Goal: Transaction & Acquisition: Purchase product/service

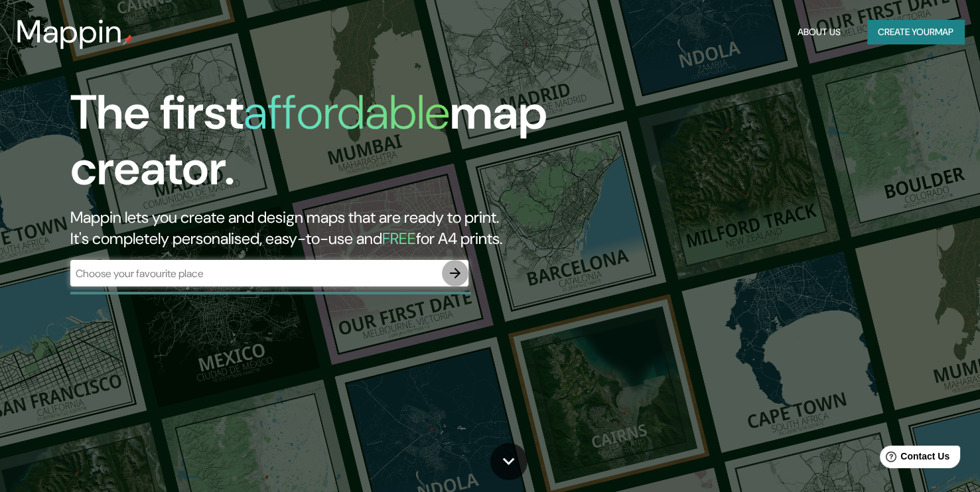
click at [456, 273] on icon "button" at bounding box center [455, 273] width 11 height 11
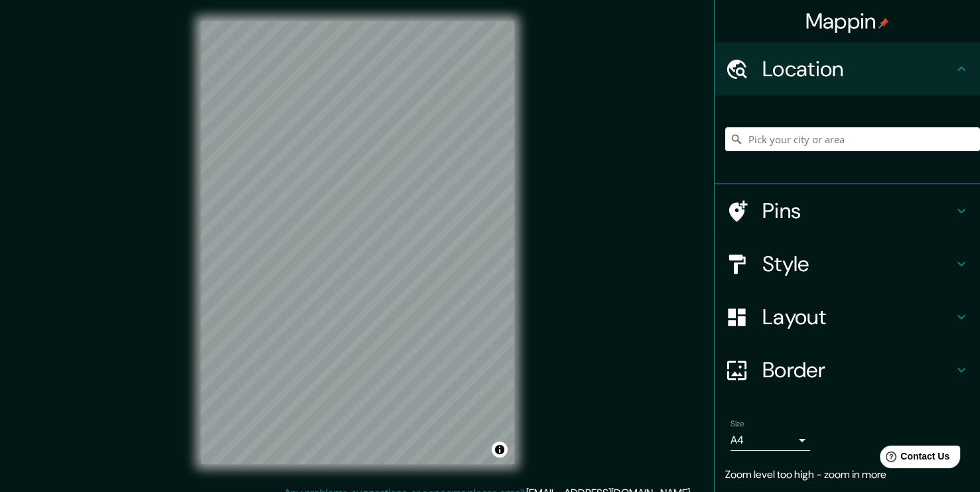
click at [549, 260] on div "Mappin Location Pins Style Layout Border Choose a border. Hint : you can make l…" at bounding box center [490, 253] width 980 height 507
click at [803, 143] on input "Pick your city or area" at bounding box center [852, 139] width 255 height 24
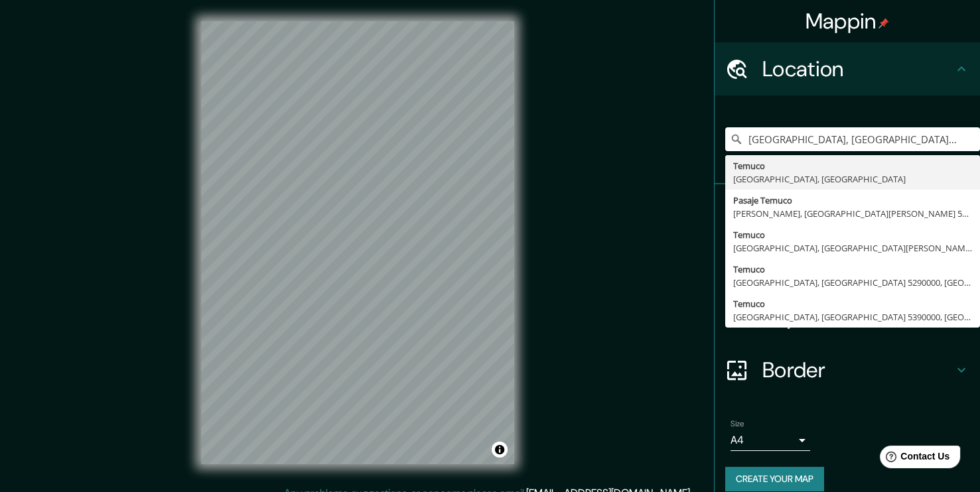
type input "[GEOGRAPHIC_DATA], [GEOGRAPHIC_DATA], [GEOGRAPHIC_DATA]"
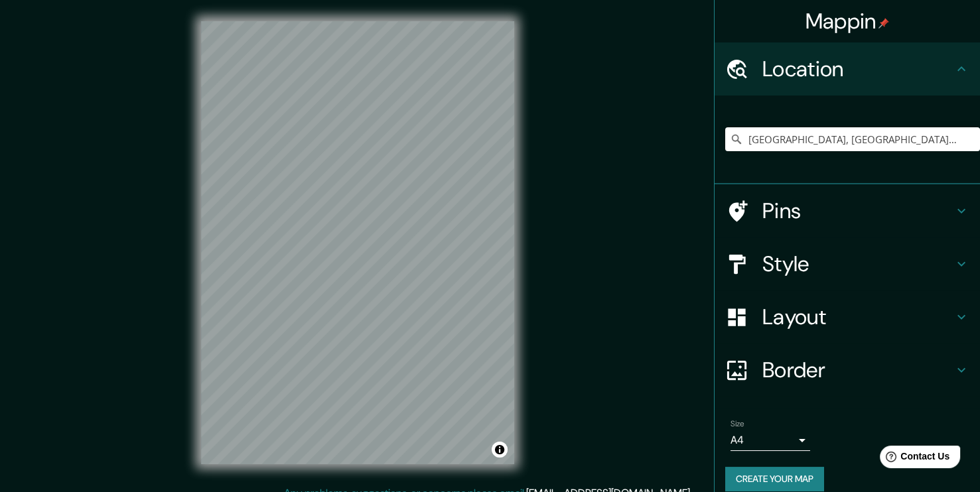
click at [953, 211] on icon at bounding box center [961, 211] width 16 height 16
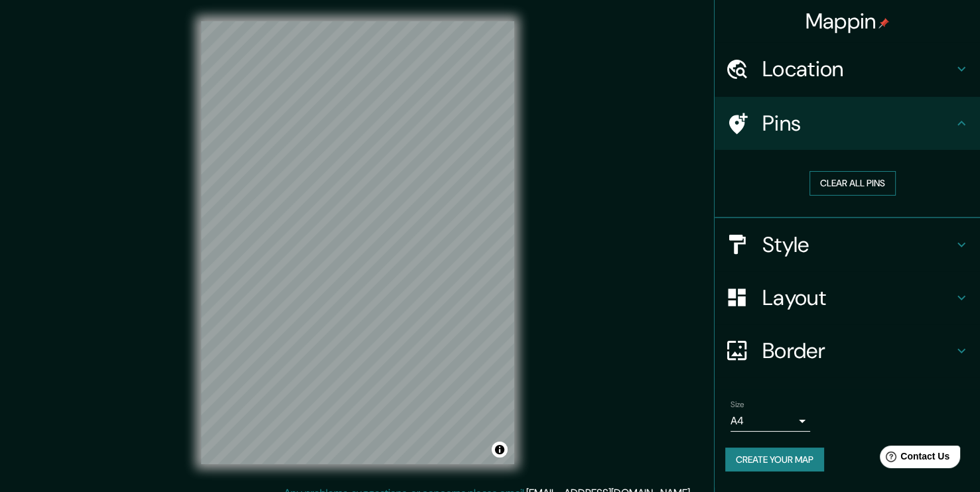
click at [884, 184] on button "Clear all pins" at bounding box center [852, 183] width 86 height 25
click at [958, 123] on icon at bounding box center [961, 123] width 16 height 16
click at [973, 126] on div "Pins" at bounding box center [846, 123] width 265 height 53
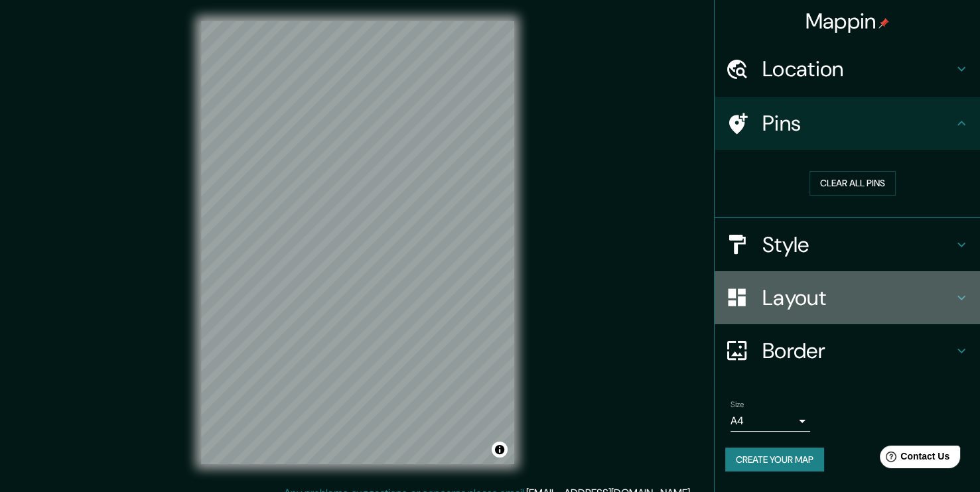
click at [971, 303] on div "Layout" at bounding box center [846, 297] width 265 height 53
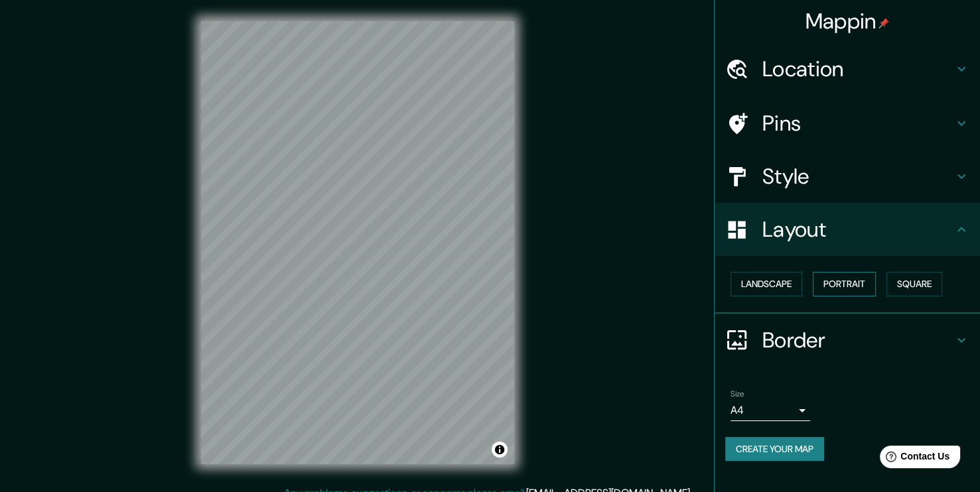
click at [839, 281] on button "Portrait" at bounding box center [844, 284] width 63 height 25
click at [772, 290] on button "Landscape" at bounding box center [766, 284] width 72 height 25
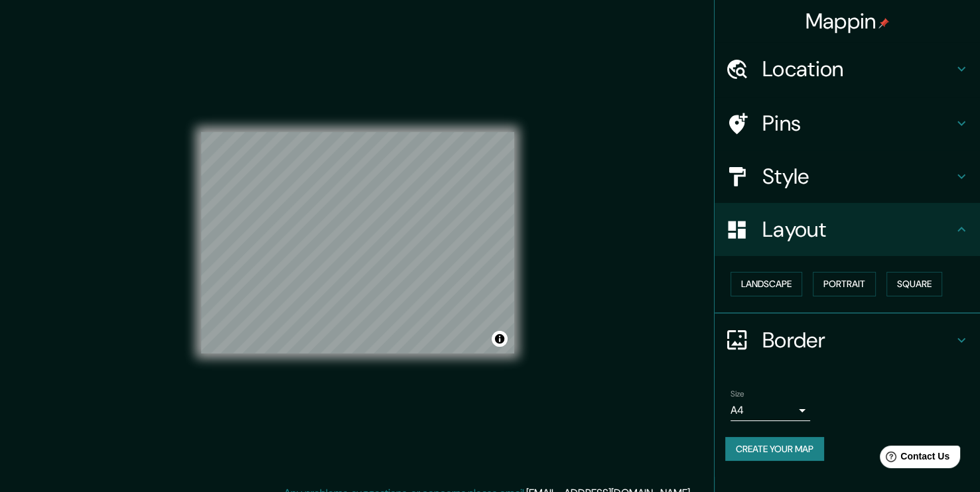
click at [558, 294] on div "Mappin Location [GEOGRAPHIC_DATA], [GEOGRAPHIC_DATA], [GEOGRAPHIC_DATA] [GEOGRA…" at bounding box center [490, 253] width 980 height 507
click at [917, 280] on button "Square" at bounding box center [914, 284] width 56 height 25
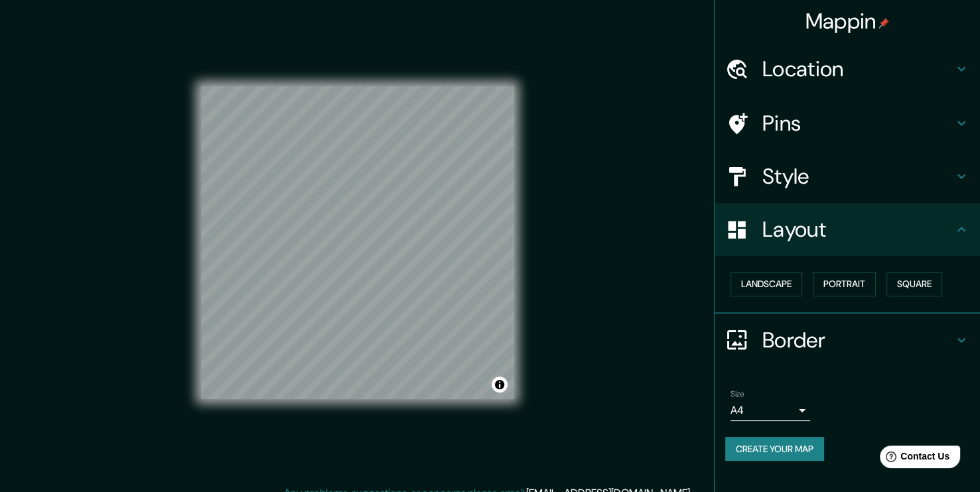
click at [681, 282] on div "Mappin Location [GEOGRAPHIC_DATA], [GEOGRAPHIC_DATA], [GEOGRAPHIC_DATA] [GEOGRA…" at bounding box center [490, 253] width 980 height 507
click at [864, 178] on h4 "Style" at bounding box center [857, 176] width 191 height 27
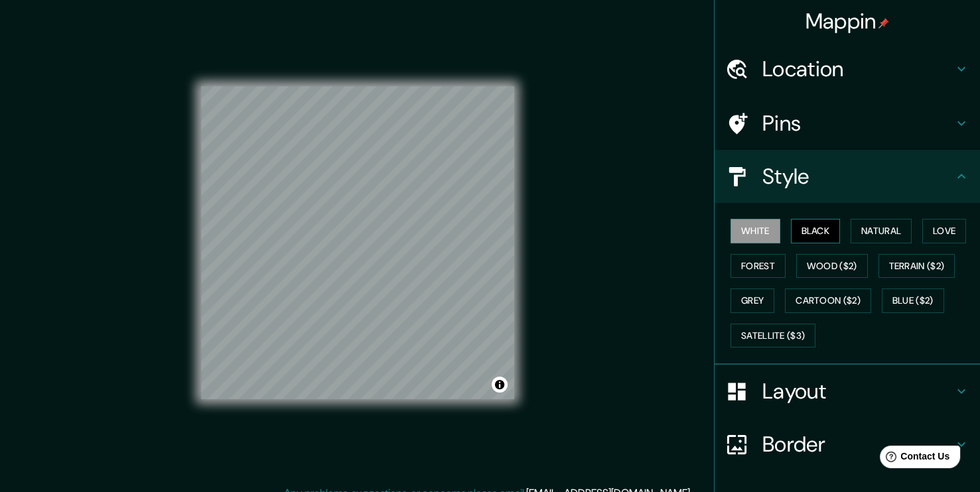
click at [801, 238] on button "Black" at bounding box center [816, 231] width 50 height 25
click at [753, 235] on button "White" at bounding box center [755, 231] width 50 height 25
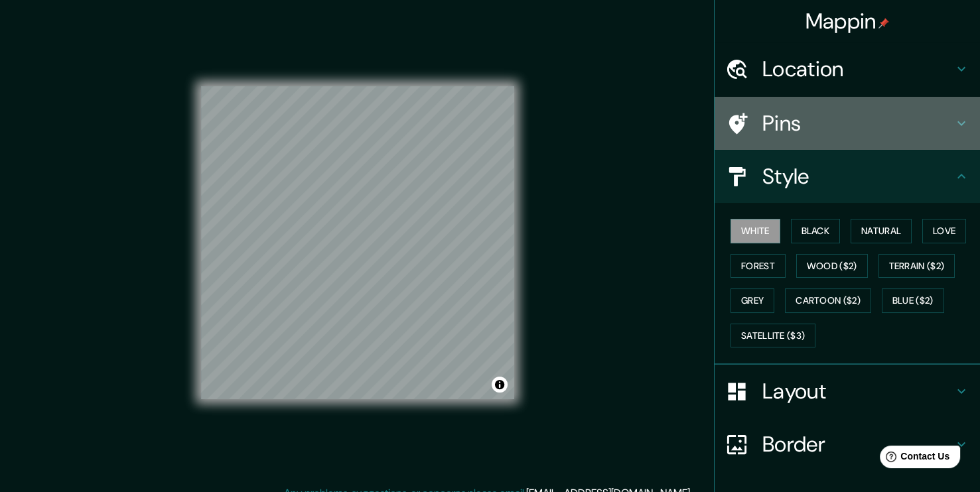
click at [953, 123] on icon at bounding box center [961, 123] width 16 height 16
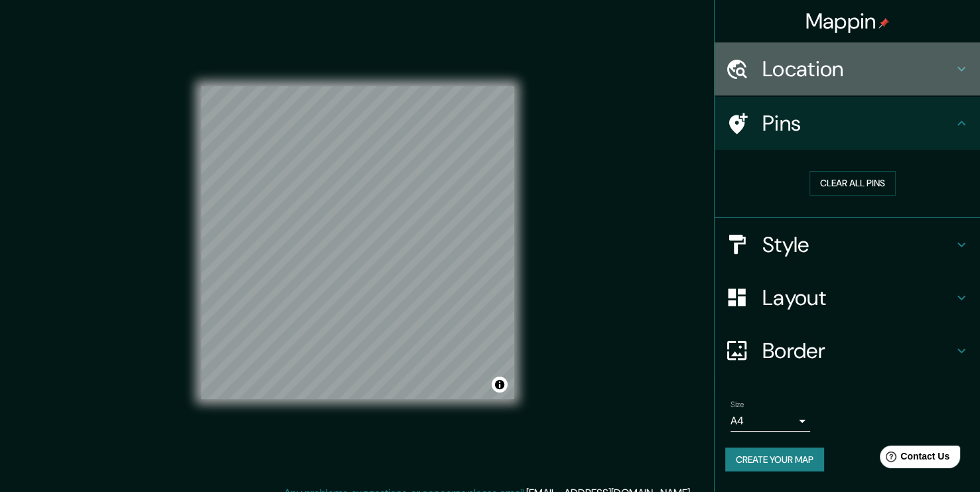
click at [949, 76] on h4 "Location" at bounding box center [857, 69] width 191 height 27
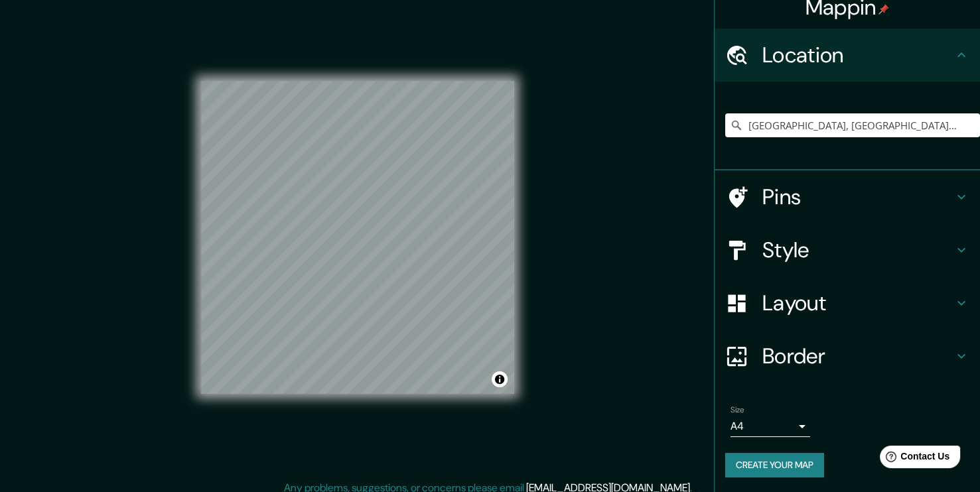
scroll to position [14, 0]
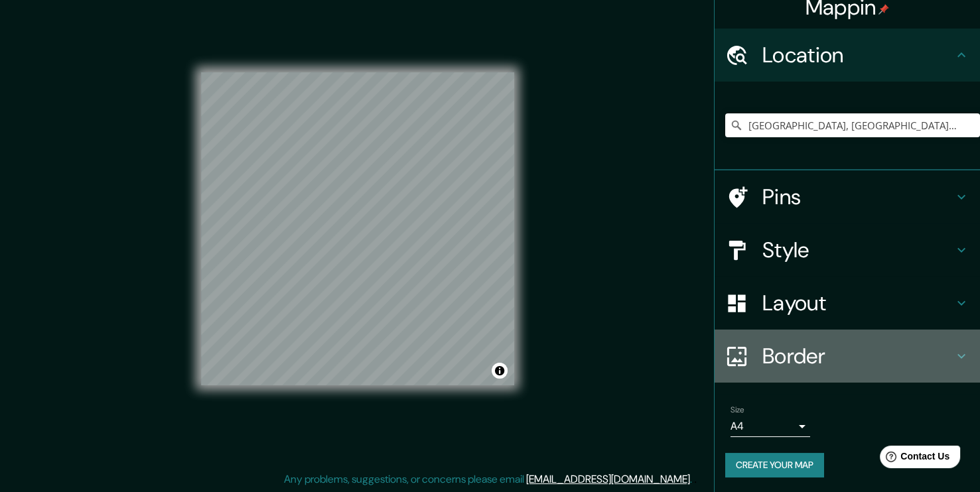
click at [957, 354] on icon at bounding box center [961, 356] width 8 height 5
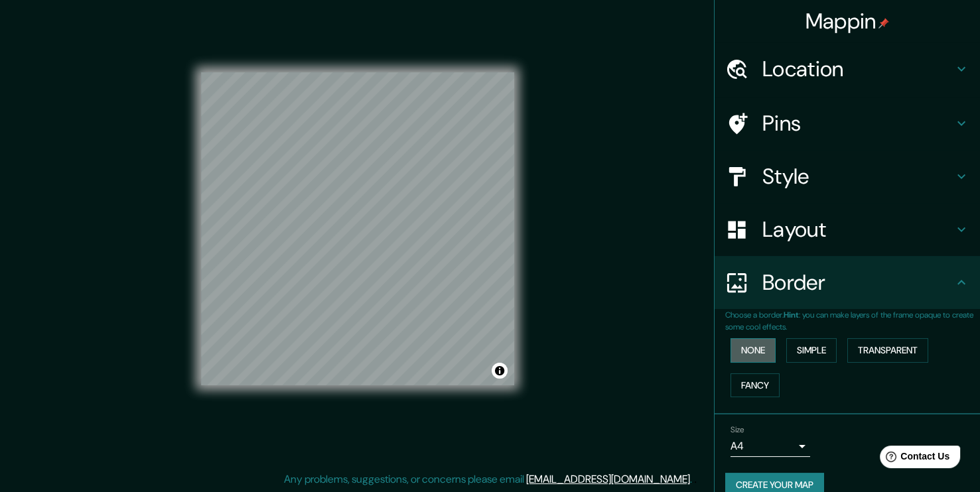
click at [745, 355] on button "None" at bounding box center [752, 350] width 45 height 25
click at [801, 352] on button "Simple" at bounding box center [811, 350] width 50 height 25
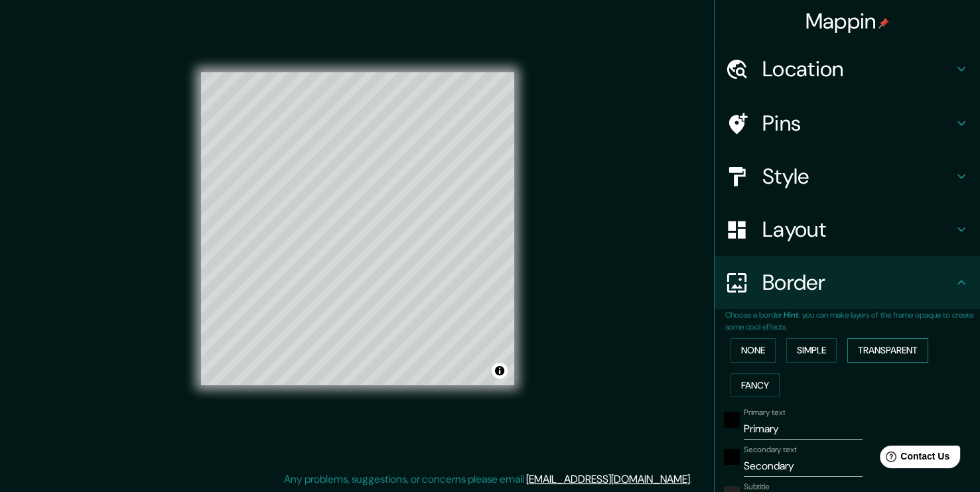
click at [879, 352] on button "Transparent" at bounding box center [887, 350] width 81 height 25
click at [753, 381] on button "Fancy" at bounding box center [754, 386] width 49 height 25
click at [748, 355] on button "None" at bounding box center [752, 350] width 45 height 25
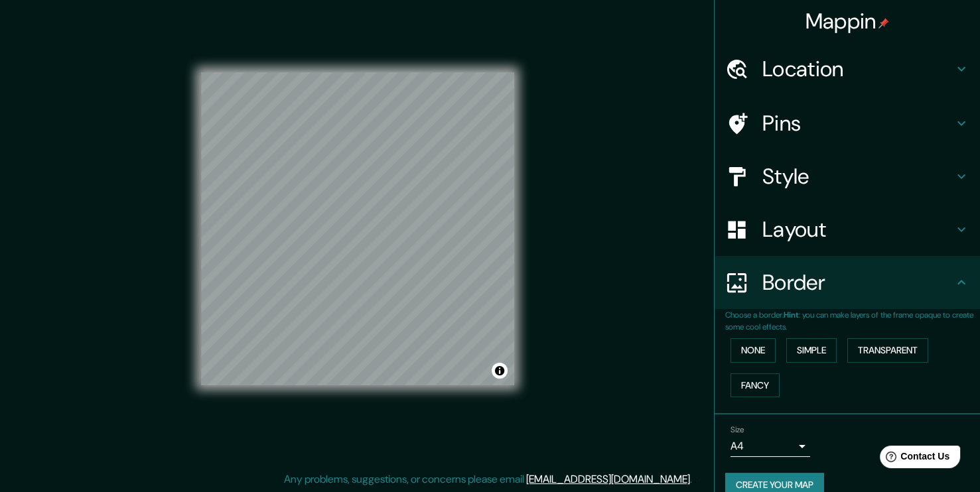
click at [955, 283] on icon at bounding box center [961, 283] width 16 height 16
click at [956, 223] on icon at bounding box center [961, 230] width 16 height 16
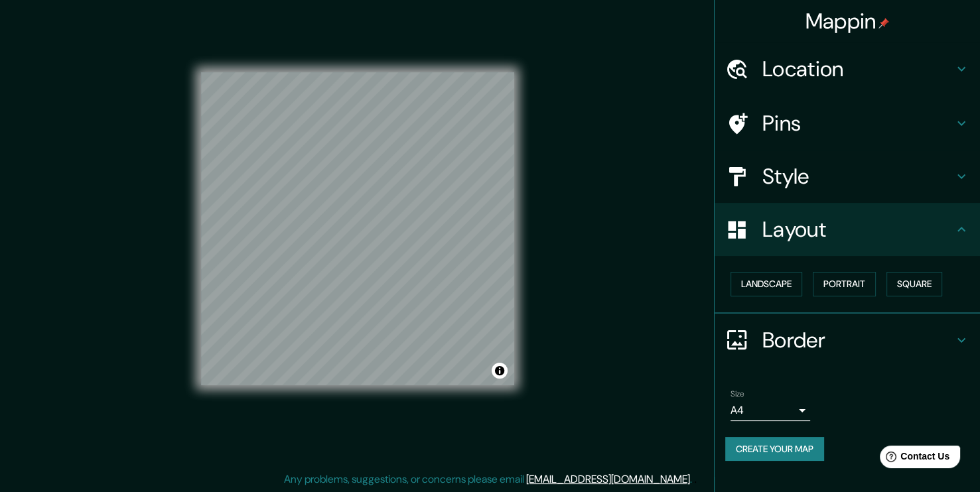
click at [963, 180] on icon at bounding box center [961, 177] width 16 height 16
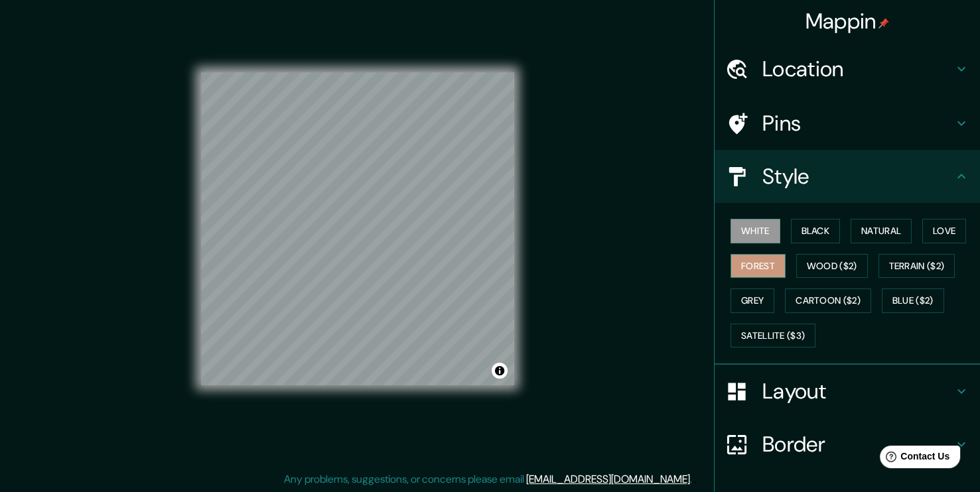
click at [752, 260] on button "Forest" at bounding box center [757, 266] width 55 height 25
click at [750, 297] on button "Grey" at bounding box center [752, 301] width 44 height 25
click at [607, 238] on div "Mappin Location [GEOGRAPHIC_DATA], [GEOGRAPHIC_DATA], [GEOGRAPHIC_DATA] [GEOGRA…" at bounding box center [490, 239] width 980 height 507
click at [569, 219] on div "Mappin Location [GEOGRAPHIC_DATA], [GEOGRAPHIC_DATA], [GEOGRAPHIC_DATA] [GEOGRA…" at bounding box center [490, 239] width 980 height 507
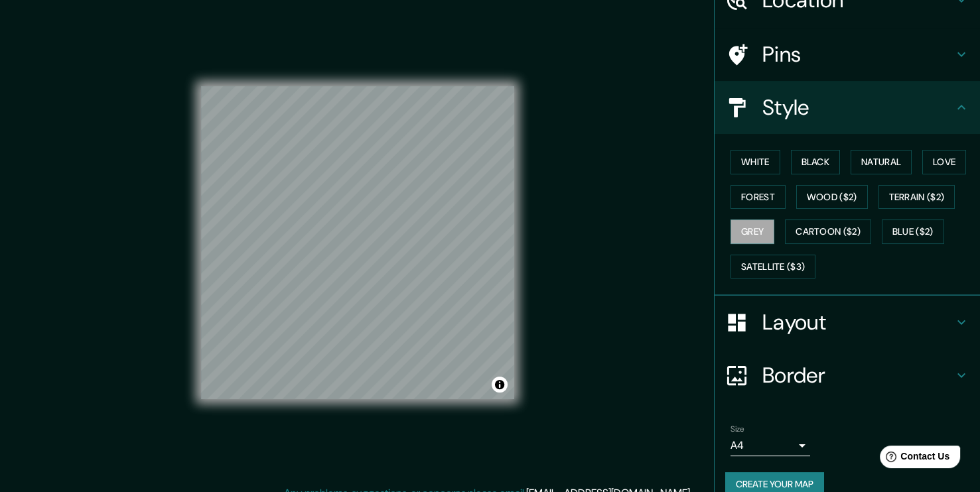
scroll to position [87, 0]
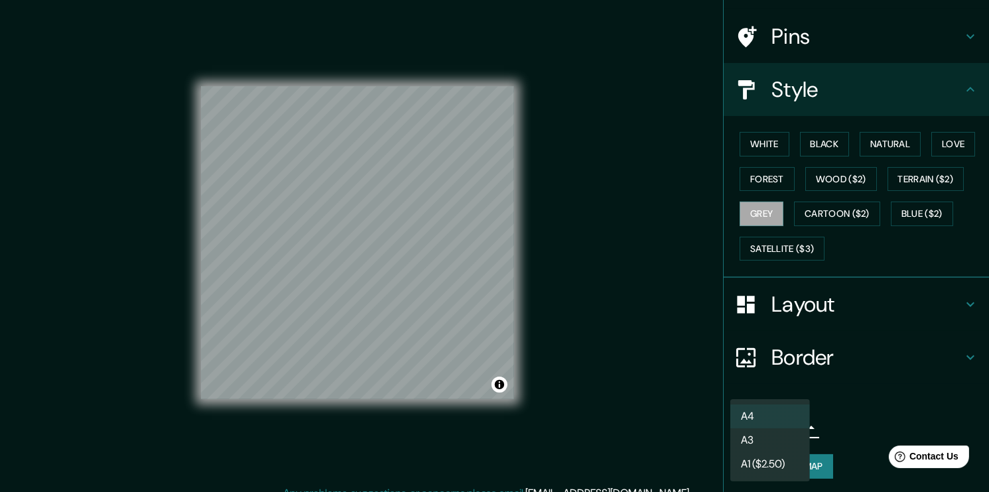
click at [790, 427] on body "Mappin Location [GEOGRAPHIC_DATA], [GEOGRAPHIC_DATA], [GEOGRAPHIC_DATA] [GEOGRA…" at bounding box center [494, 246] width 989 height 492
click at [844, 426] on div at bounding box center [494, 246] width 989 height 492
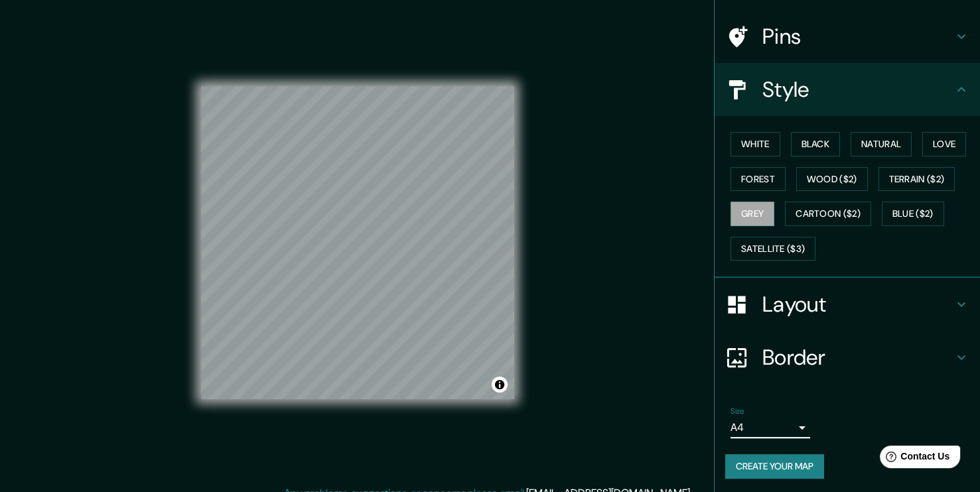
click at [779, 468] on button "Create your map" at bounding box center [774, 466] width 99 height 25
click at [624, 84] on div "Mappin Location [GEOGRAPHIC_DATA], [GEOGRAPHIC_DATA], [GEOGRAPHIC_DATA] [GEOGRA…" at bounding box center [490, 253] width 980 height 507
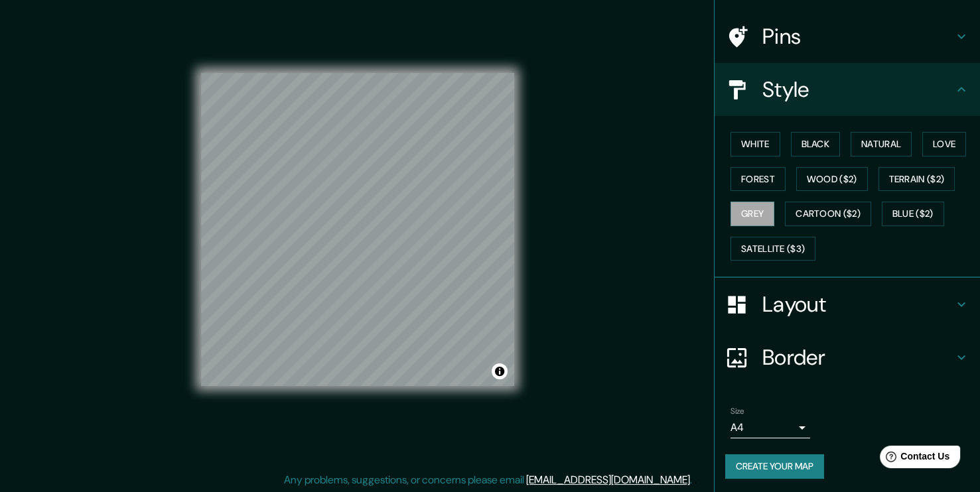
scroll to position [14, 0]
click at [789, 469] on button "Create your map" at bounding box center [774, 466] width 99 height 25
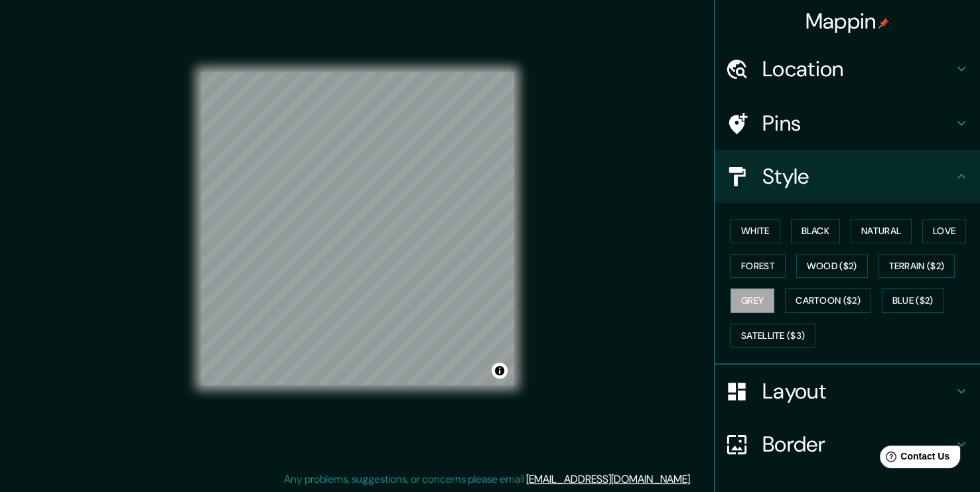
click at [689, 381] on div "Mappin Location [GEOGRAPHIC_DATA], [GEOGRAPHIC_DATA], [GEOGRAPHIC_DATA] [GEOGRA…" at bounding box center [490, 239] width 980 height 507
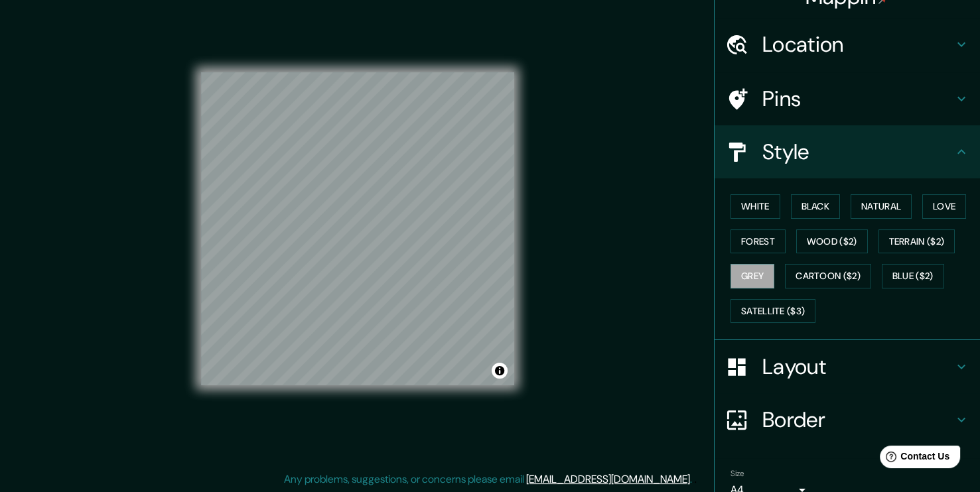
scroll to position [87, 0]
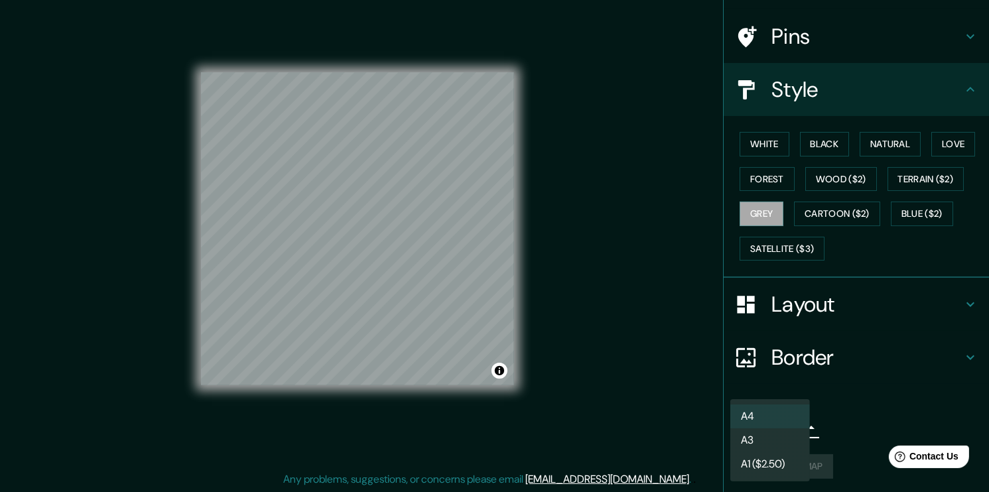
click at [790, 423] on body "Mappin Location [GEOGRAPHIC_DATA], [GEOGRAPHIC_DATA], [GEOGRAPHIC_DATA] [GEOGRA…" at bounding box center [494, 232] width 989 height 492
click at [781, 443] on li "A3" at bounding box center [770, 441] width 80 height 24
type input "a4"
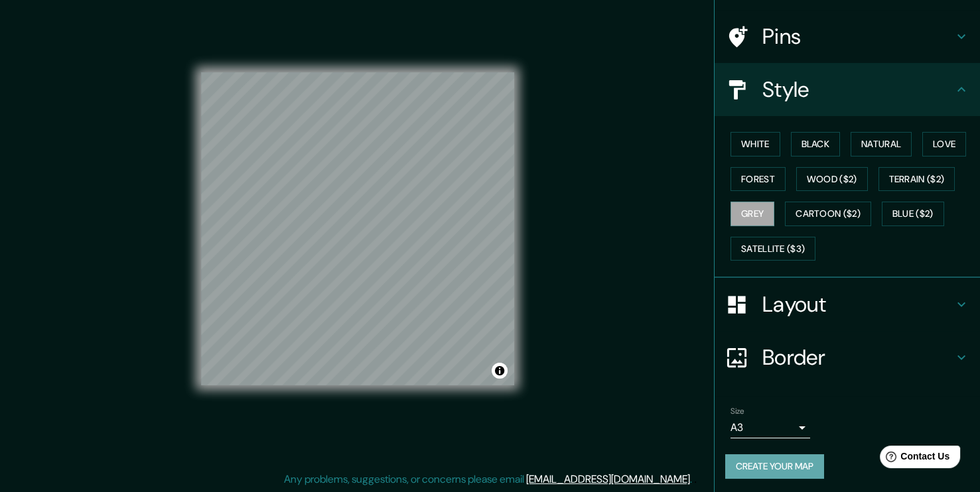
click at [795, 464] on button "Create your map" at bounding box center [774, 466] width 99 height 25
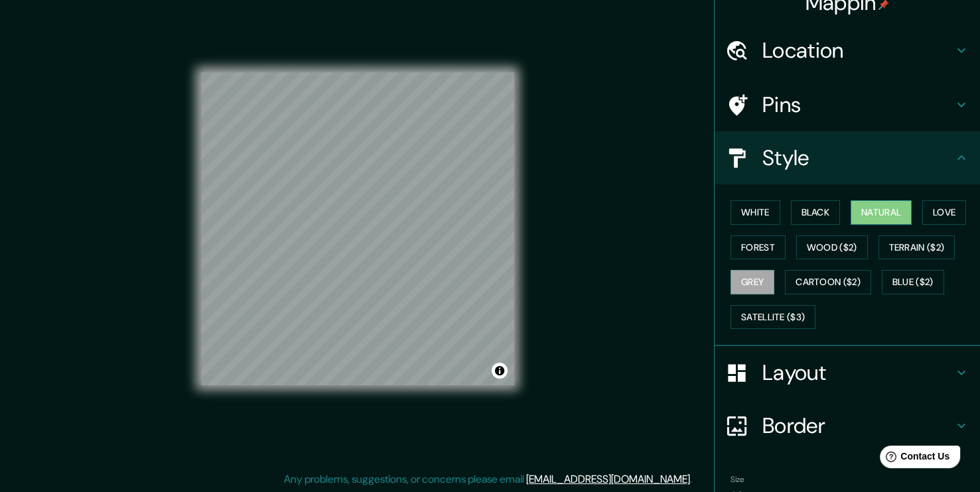
scroll to position [0, 0]
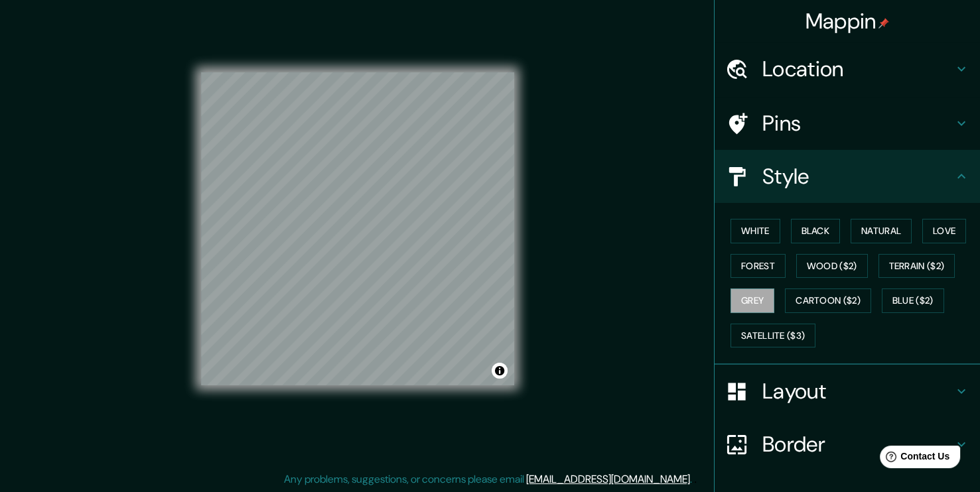
click at [872, 133] on h4 "Pins" at bounding box center [857, 123] width 191 height 27
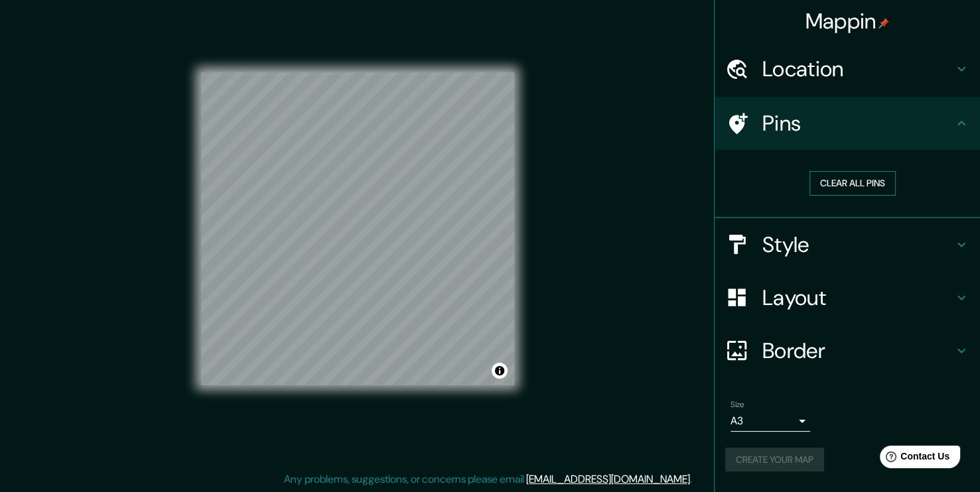
click at [859, 185] on button "Clear all pins" at bounding box center [852, 183] width 86 height 25
click at [950, 120] on h4 "Pins" at bounding box center [857, 123] width 191 height 27
click at [969, 120] on icon at bounding box center [961, 123] width 16 height 16
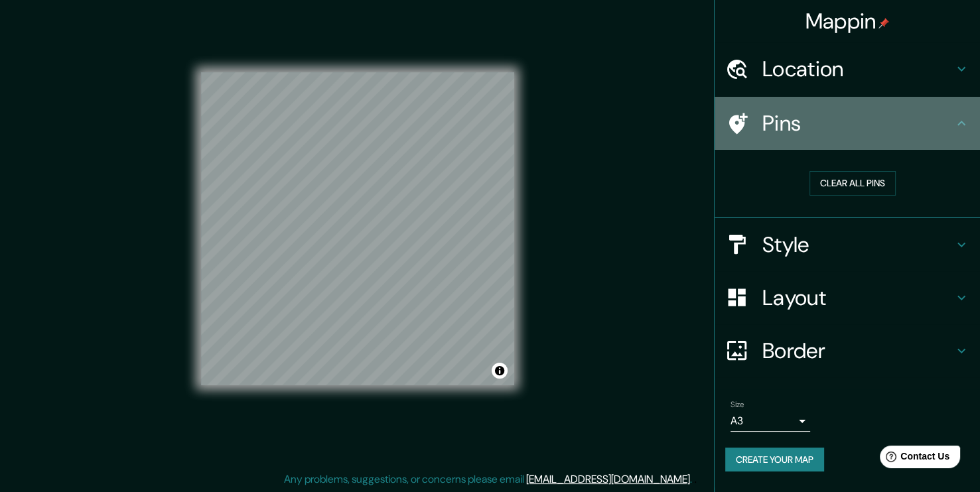
click at [965, 121] on icon at bounding box center [961, 123] width 16 height 16
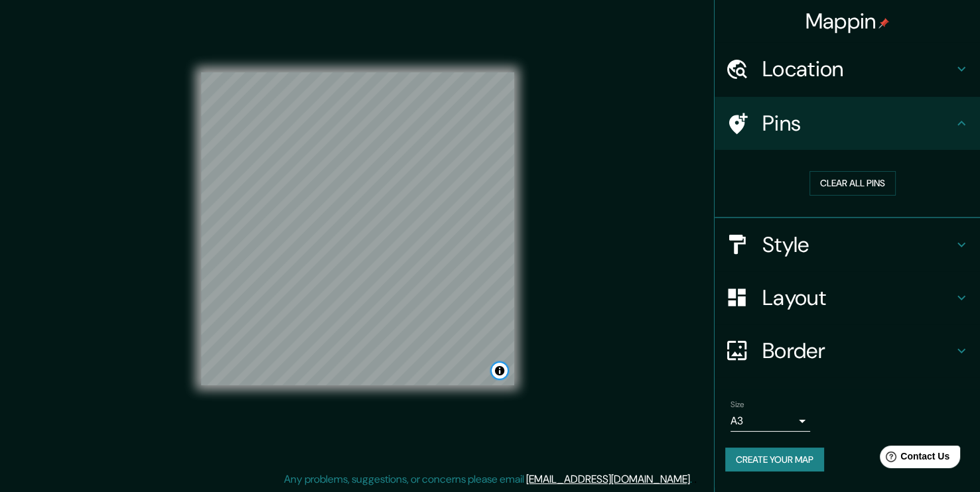
click at [505, 375] on button "Toggle attribution" at bounding box center [500, 371] width 16 height 16
click at [915, 301] on h4 "Layout" at bounding box center [857, 298] width 191 height 27
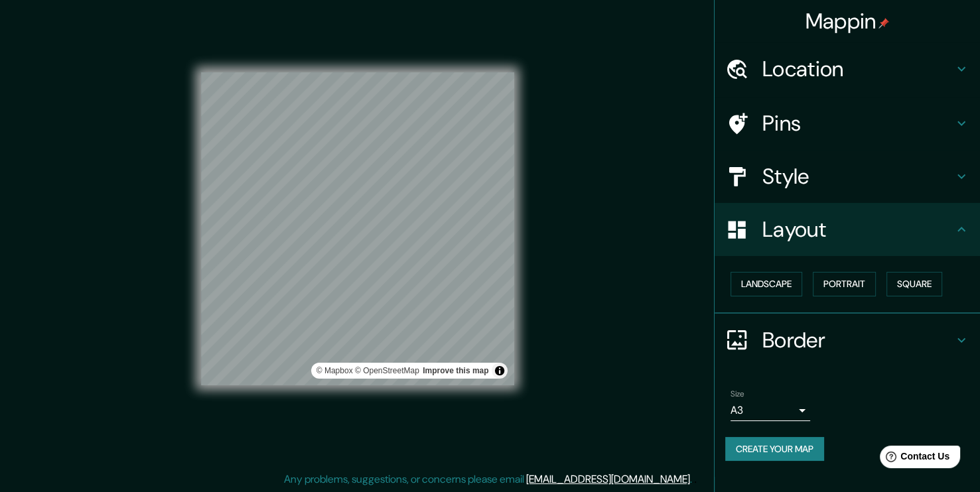
click at [947, 338] on h4 "Border" at bounding box center [857, 340] width 191 height 27
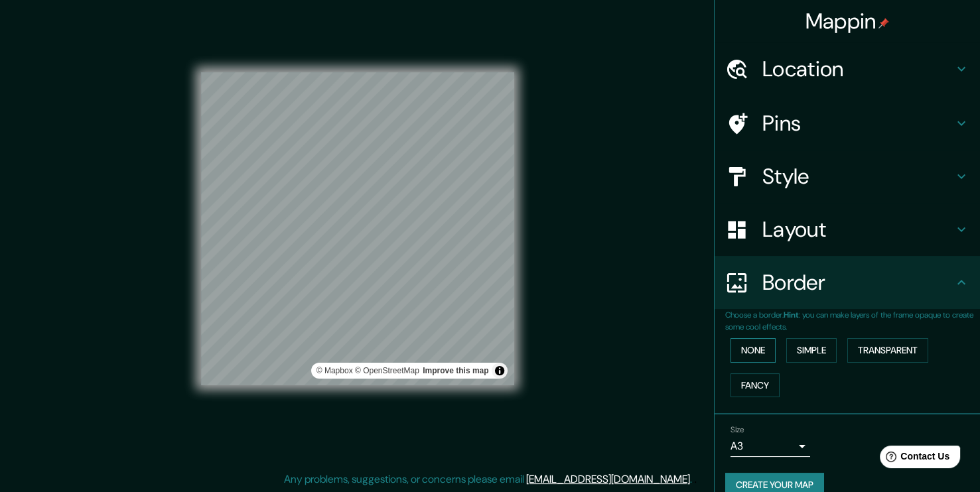
click at [746, 355] on button "None" at bounding box center [752, 350] width 45 height 25
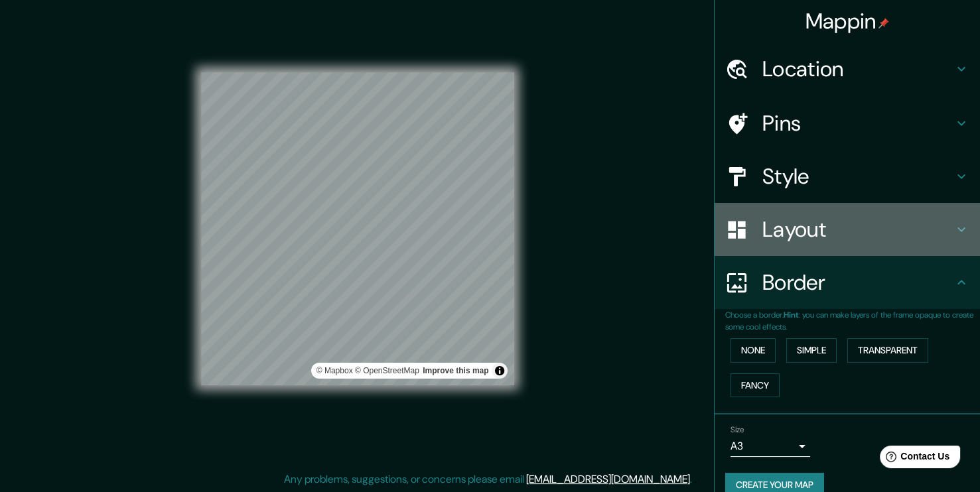
click at [891, 234] on h4 "Layout" at bounding box center [857, 229] width 191 height 27
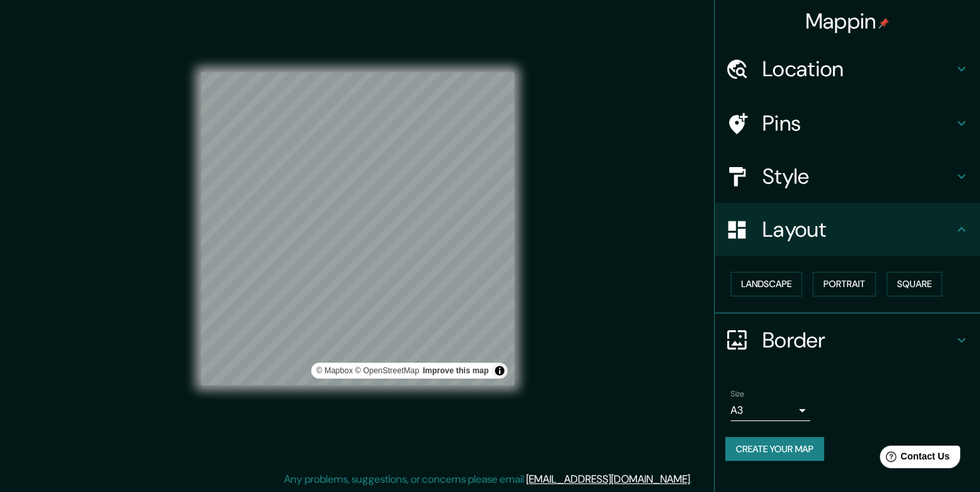
click at [943, 187] on h4 "Style" at bounding box center [857, 176] width 191 height 27
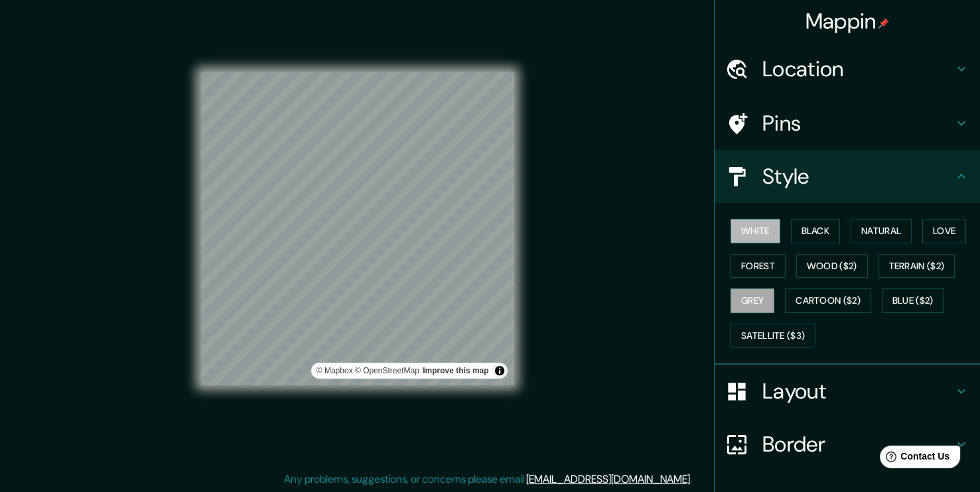
click at [742, 227] on button "White" at bounding box center [755, 231] width 50 height 25
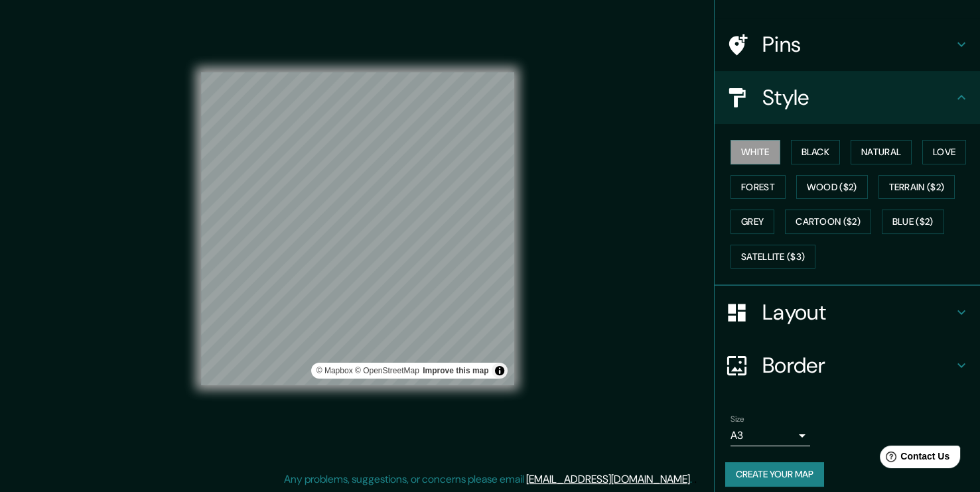
scroll to position [87, 0]
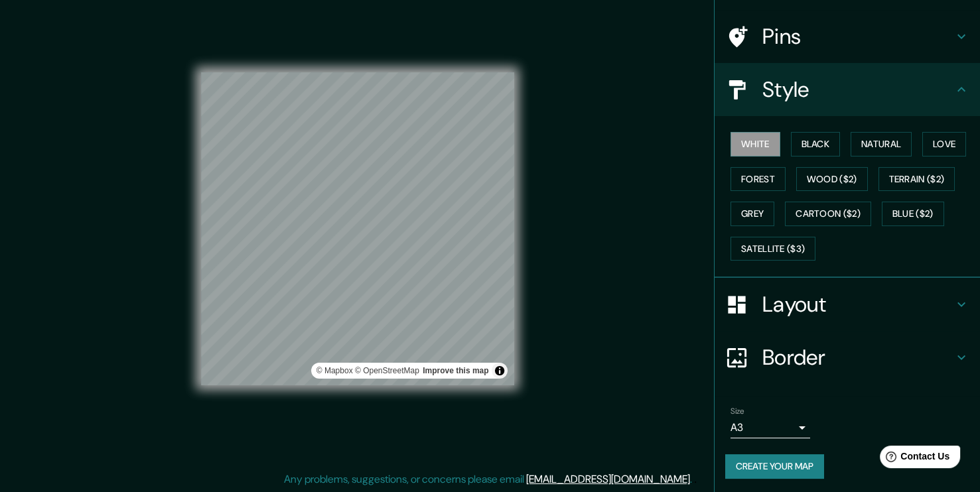
click at [782, 464] on button "Create your map" at bounding box center [774, 466] width 99 height 25
drag, startPoint x: 668, startPoint y: 381, endPoint x: 670, endPoint y: 400, distance: 19.3
click at [668, 383] on div "Mappin Location [GEOGRAPHIC_DATA], [GEOGRAPHIC_DATA], [GEOGRAPHIC_DATA] [GEOGRA…" at bounding box center [490, 239] width 980 height 507
click at [819, 471] on div "Create your map" at bounding box center [847, 466] width 244 height 25
click at [805, 466] on button "Create your map" at bounding box center [774, 466] width 99 height 25
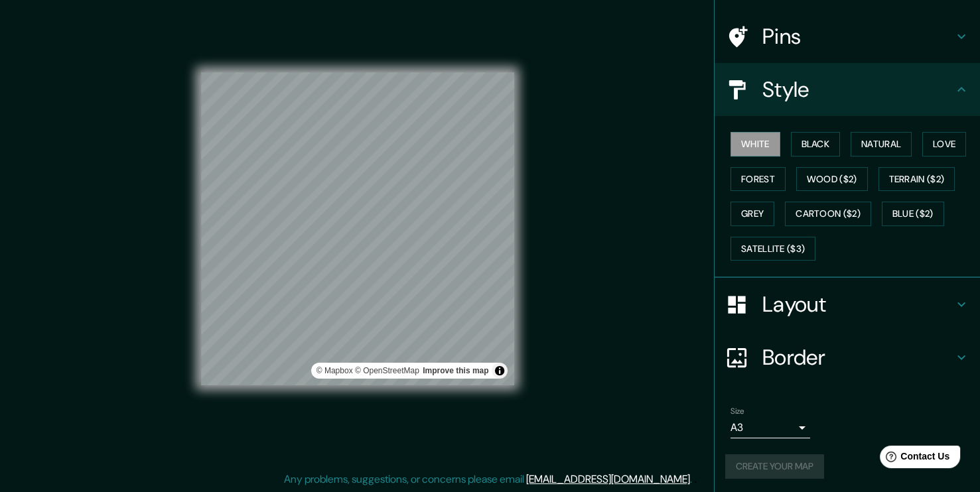
click at [804, 466] on div "Create your map" at bounding box center [847, 466] width 244 height 25
click at [796, 466] on div "Create your map" at bounding box center [847, 466] width 244 height 25
click at [794, 465] on div "Create your map" at bounding box center [847, 466] width 244 height 25
click at [541, 340] on div "Mappin Location [GEOGRAPHIC_DATA], [GEOGRAPHIC_DATA], [GEOGRAPHIC_DATA] [GEOGRA…" at bounding box center [490, 239] width 980 height 507
click at [502, 370] on button "Toggle attribution" at bounding box center [500, 371] width 16 height 16
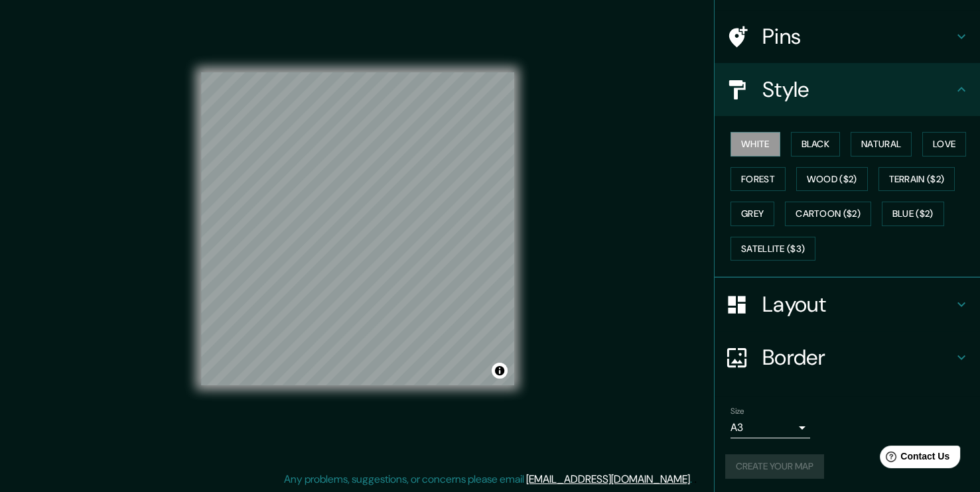
click at [554, 375] on div "Mappin Location [GEOGRAPHIC_DATA], [GEOGRAPHIC_DATA], [GEOGRAPHIC_DATA] [GEOGRA…" at bounding box center [490, 239] width 980 height 507
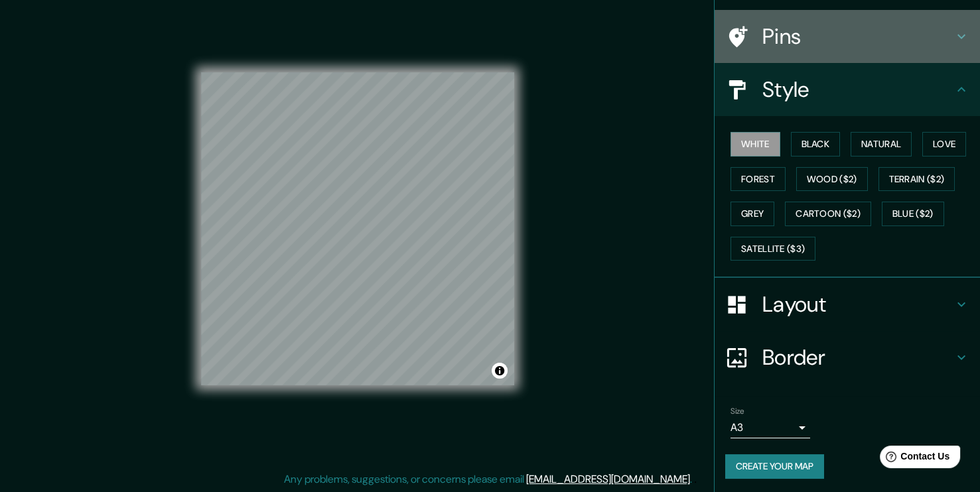
click at [953, 38] on icon at bounding box center [961, 37] width 16 height 16
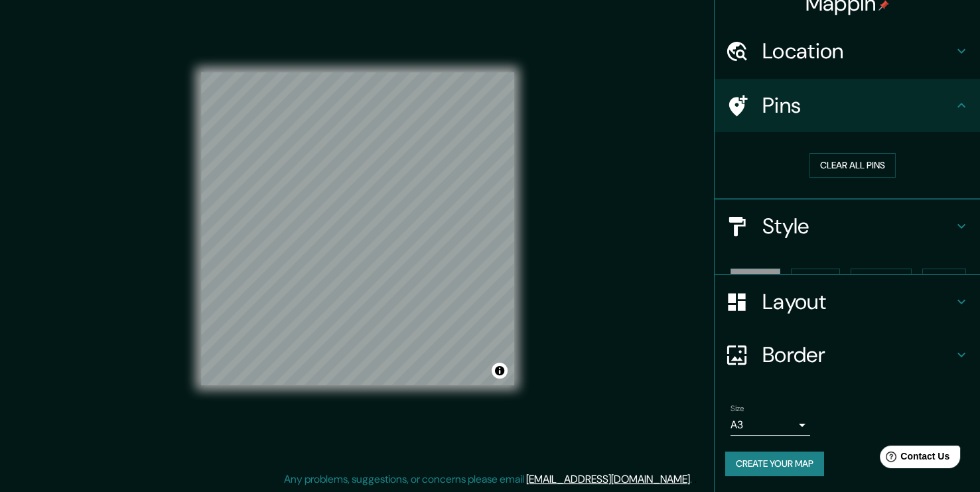
scroll to position [0, 0]
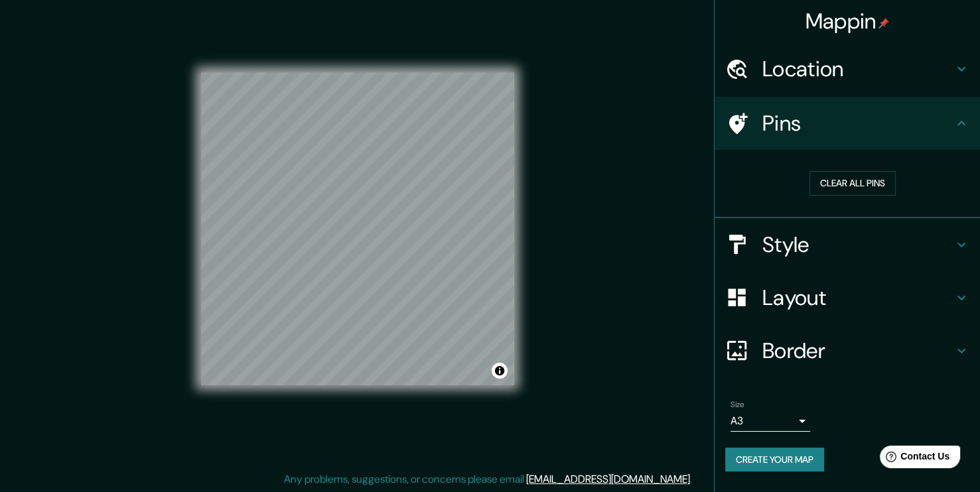
click at [894, 67] on h4 "Location" at bounding box center [857, 69] width 191 height 27
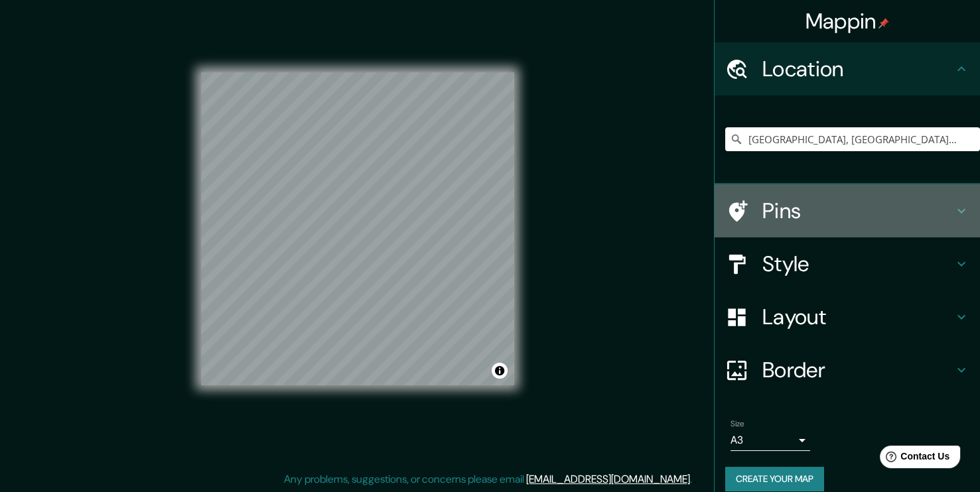
click at [925, 201] on h4 "Pins" at bounding box center [857, 211] width 191 height 27
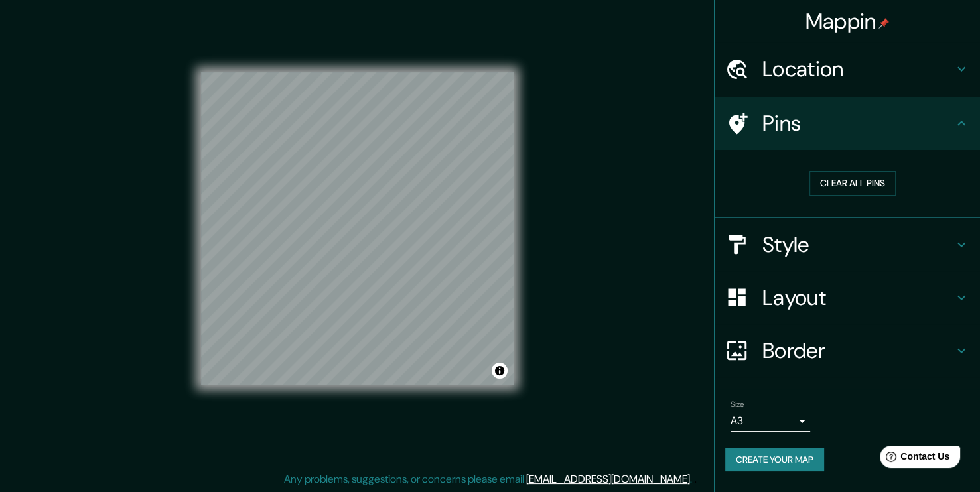
click at [728, 119] on icon at bounding box center [736, 123] width 23 height 23
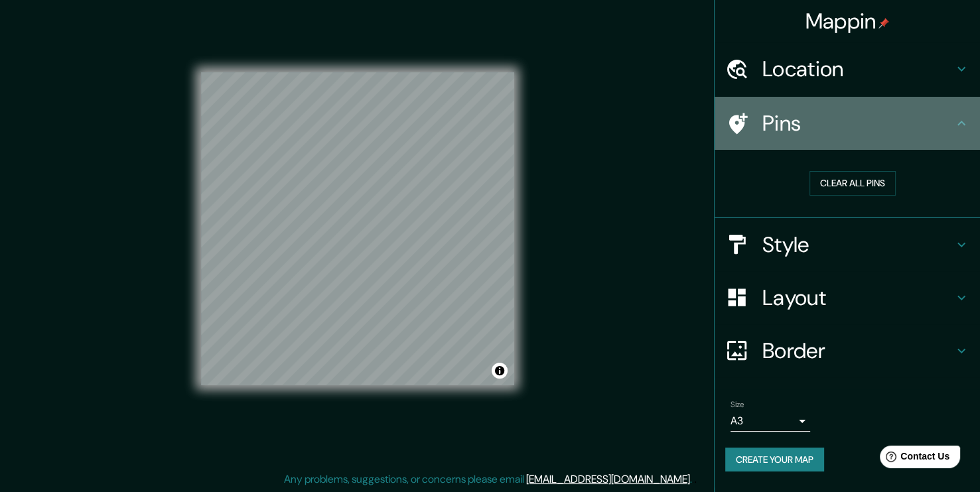
click at [740, 119] on icon at bounding box center [738, 123] width 19 height 21
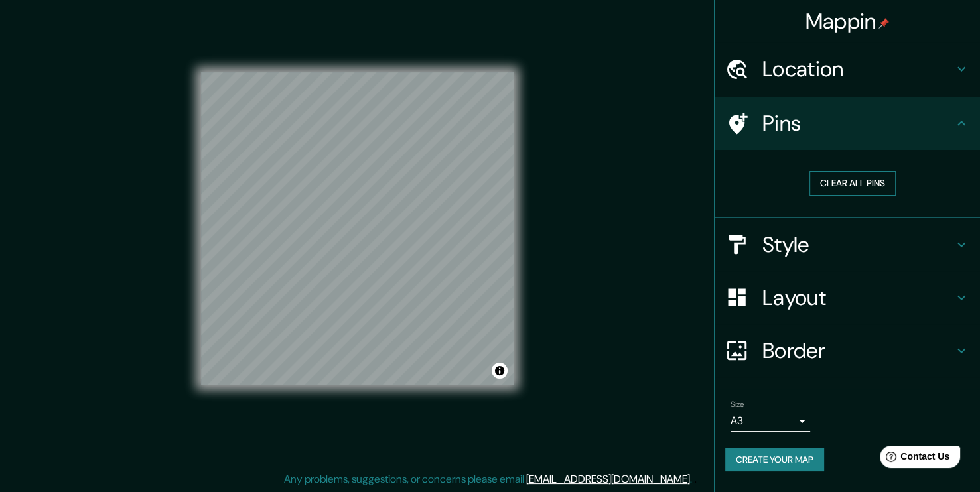
click at [861, 182] on button "Clear all pins" at bounding box center [852, 183] width 86 height 25
click at [915, 236] on h4 "Style" at bounding box center [857, 245] width 191 height 27
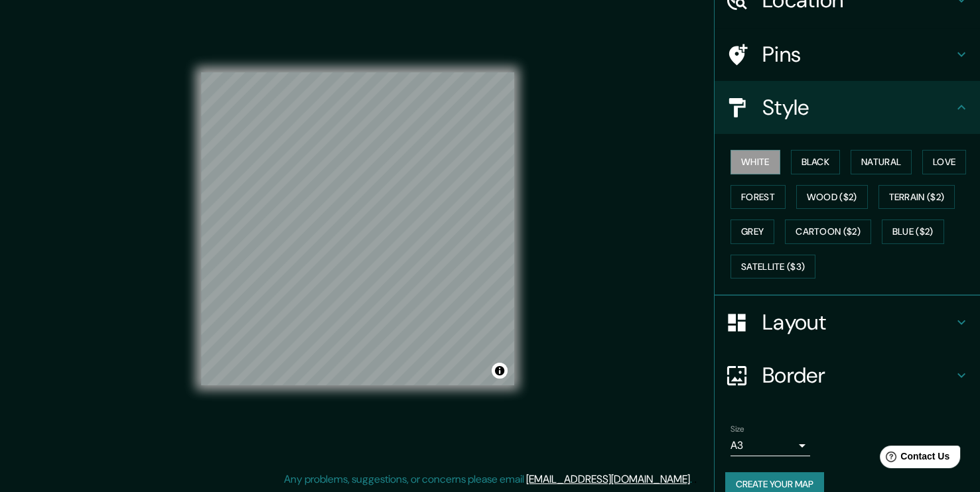
scroll to position [87, 0]
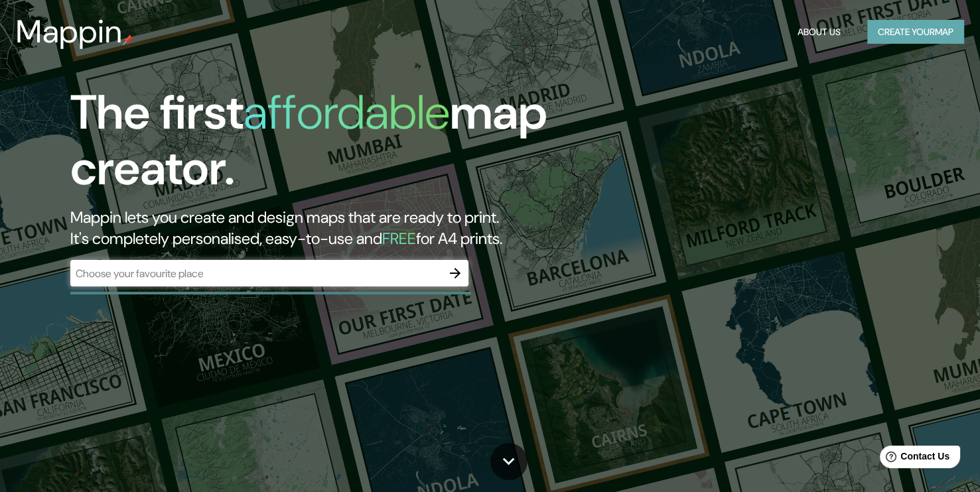
click at [920, 32] on button "Create your map" at bounding box center [915, 32] width 97 height 25
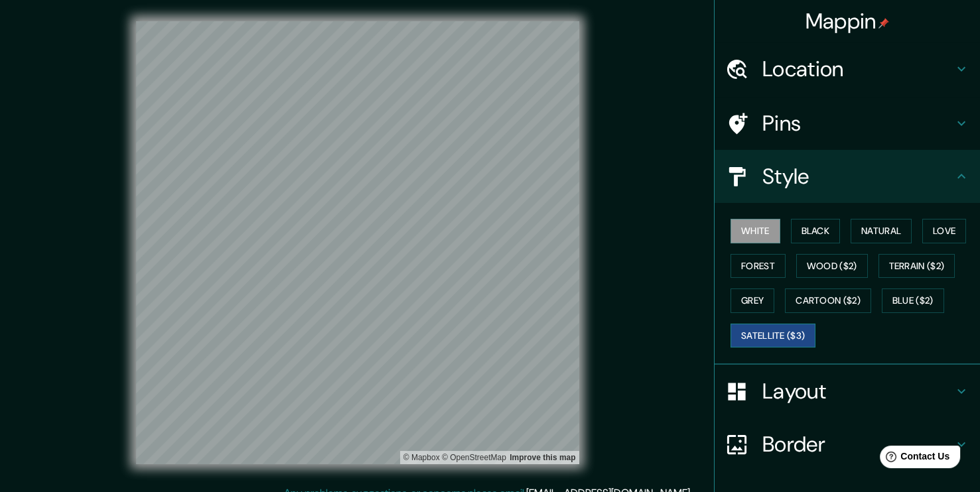
click at [785, 326] on button "Satellite ($3)" at bounding box center [772, 336] width 85 height 25
click at [811, 295] on button "Cartoon ($2)" at bounding box center [828, 301] width 86 height 25
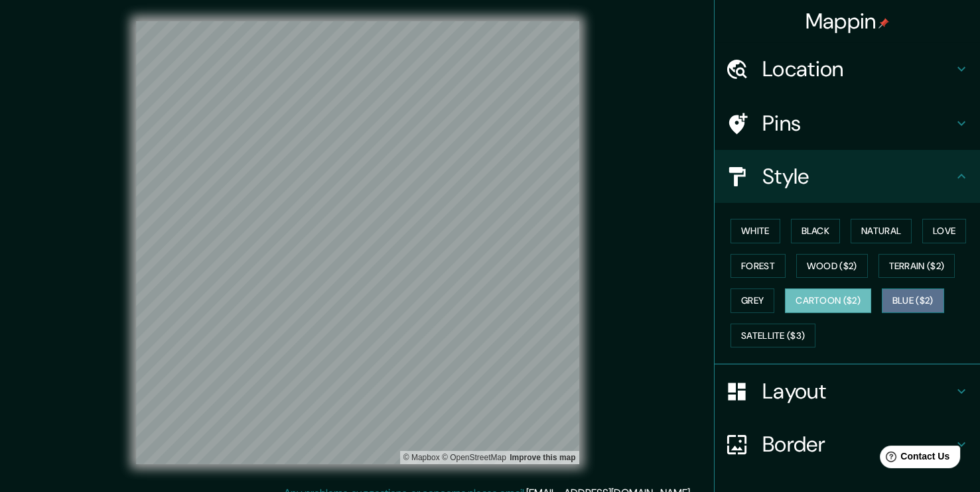
click at [900, 304] on button "Blue ($2)" at bounding box center [913, 301] width 62 height 25
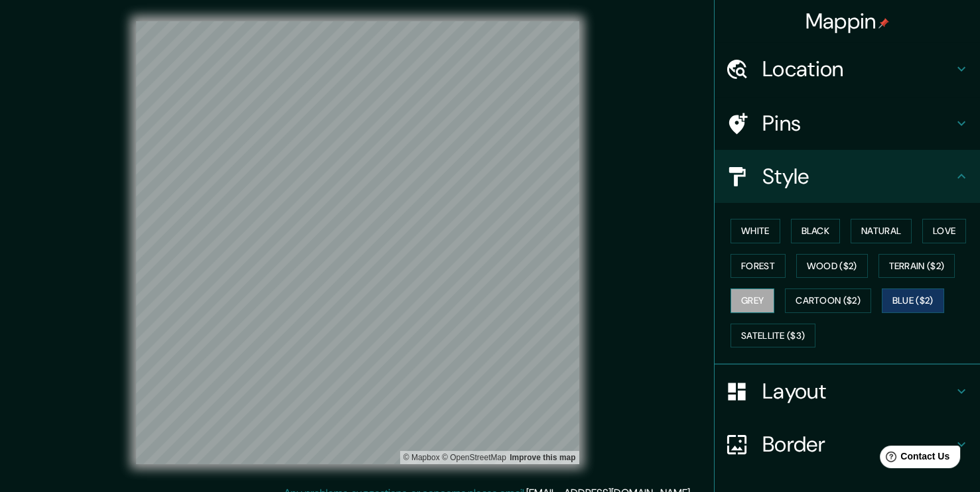
click at [753, 299] on button "Grey" at bounding box center [752, 301] width 44 height 25
click at [749, 267] on button "Forest" at bounding box center [757, 266] width 55 height 25
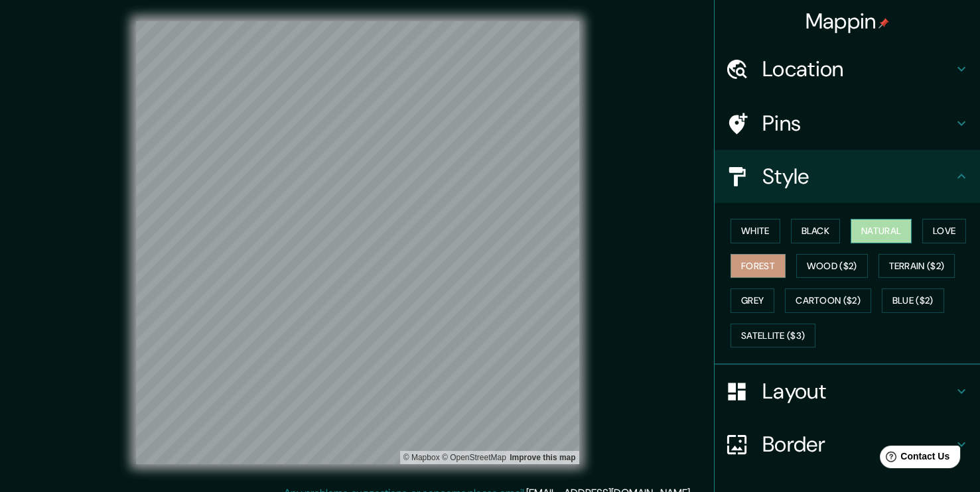
click at [874, 235] on button "Natural" at bounding box center [880, 231] width 61 height 25
click at [935, 232] on button "Love" at bounding box center [944, 231] width 44 height 25
click at [876, 231] on button "Natural" at bounding box center [880, 231] width 61 height 25
click at [806, 230] on button "Black" at bounding box center [816, 231] width 50 height 25
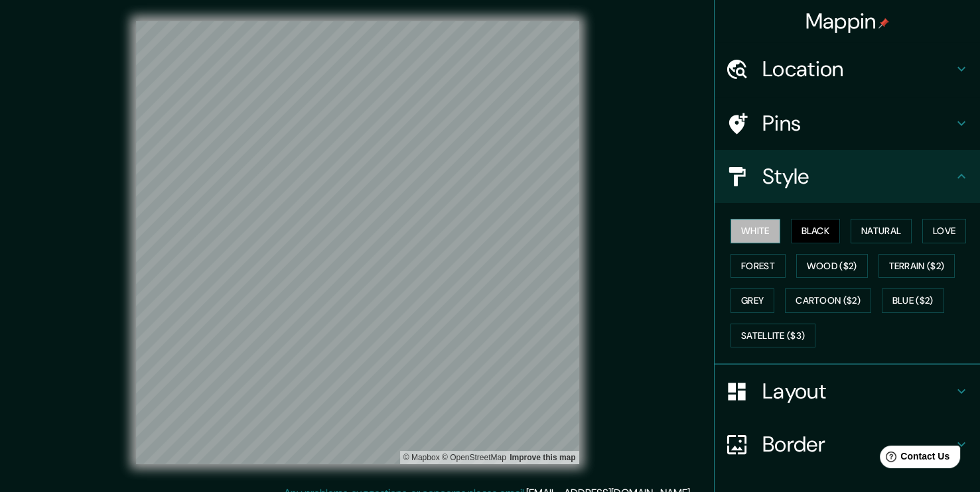
click at [750, 232] on button "White" at bounding box center [755, 231] width 50 height 25
click at [752, 298] on button "Grey" at bounding box center [752, 301] width 44 height 25
click at [746, 229] on button "White" at bounding box center [755, 231] width 50 height 25
click at [862, 230] on button "Natural" at bounding box center [880, 231] width 61 height 25
